Goal: Task Accomplishment & Management: Use online tool/utility

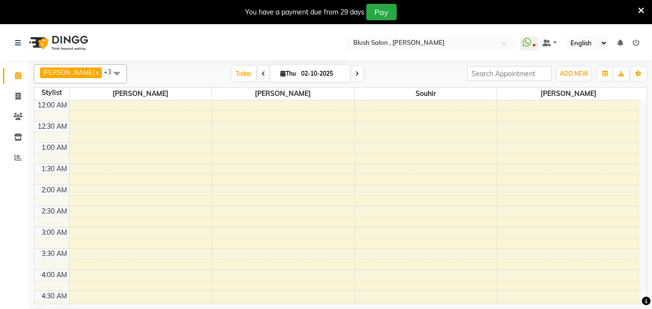
scroll to position [303, 0]
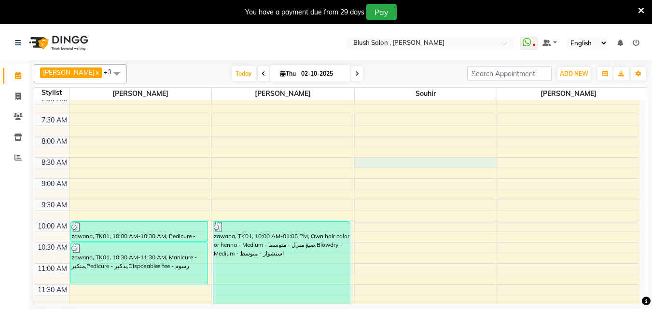
click at [384, 165] on div "12:00 AM 12:30 AM 1:00 AM 1:30 AM 2:00 AM 2:30 AM 3:00 AM 3:30 AM 4:00 AM 4:30 …" at bounding box center [336, 306] width 605 height 1018
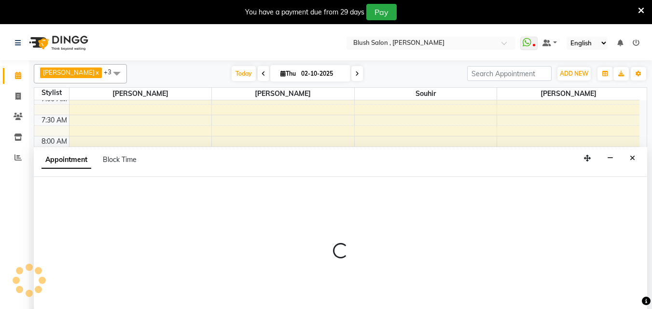
scroll to position [26, 0]
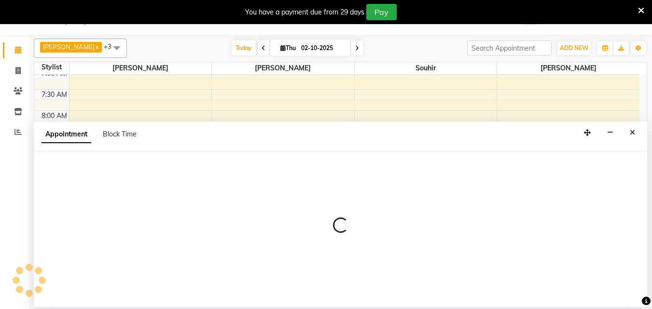
select select "40671"
select select "tentative"
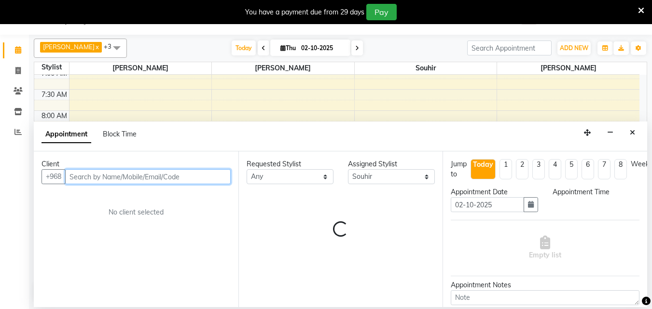
select select "510"
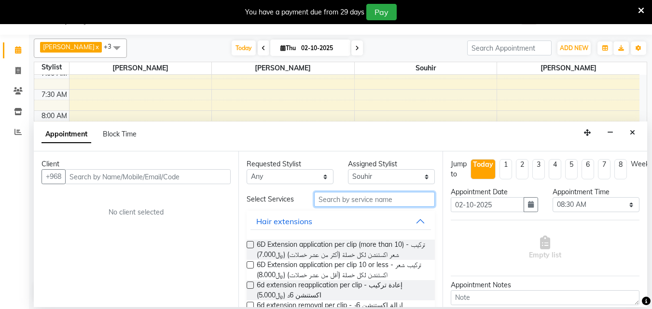
click at [326, 206] on input "text" at bounding box center [374, 199] width 121 height 15
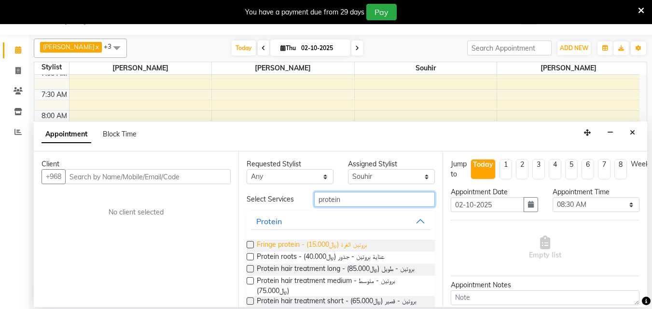
scroll to position [48, 0]
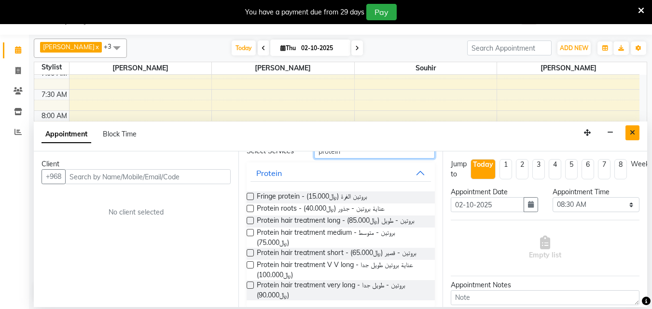
type input "protein"
click at [630, 135] on icon "Close" at bounding box center [632, 132] width 5 height 7
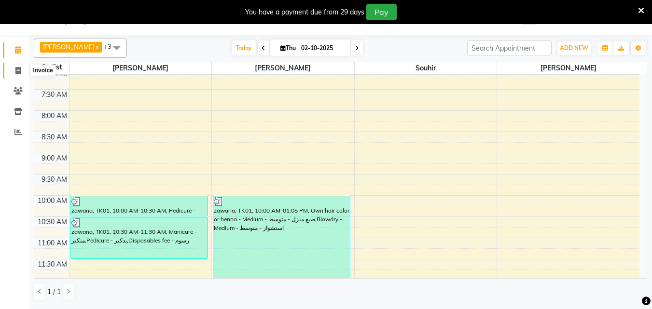
click at [18, 71] on icon at bounding box center [17, 70] width 5 height 7
select select "5589"
select select "service"
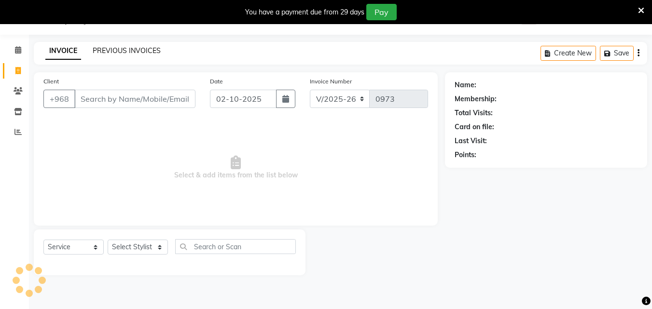
click at [129, 54] on link "PREVIOUS INVOICES" at bounding box center [127, 50] width 68 height 9
